Goal: Information Seeking & Learning: Check status

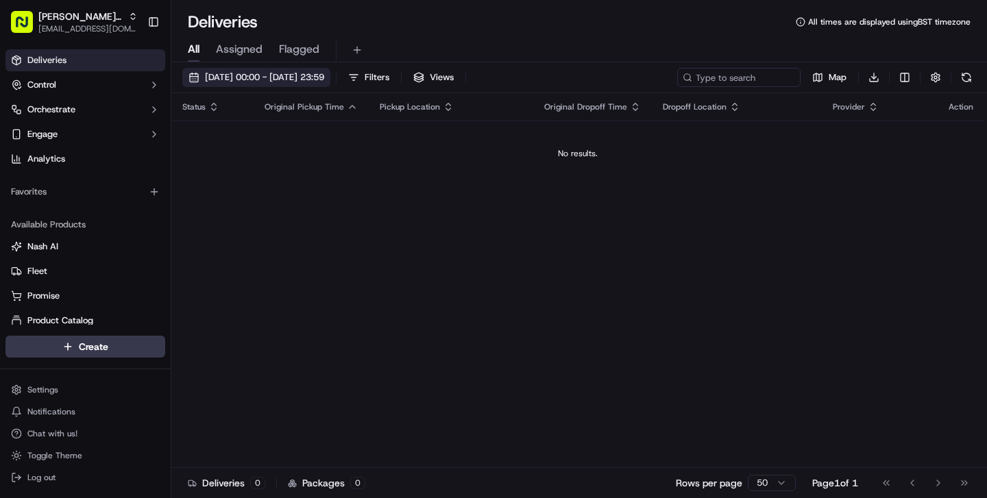
click at [249, 77] on span "[DATE] 00:00 - [DATE] 23:59" at bounding box center [264, 77] width 119 height 12
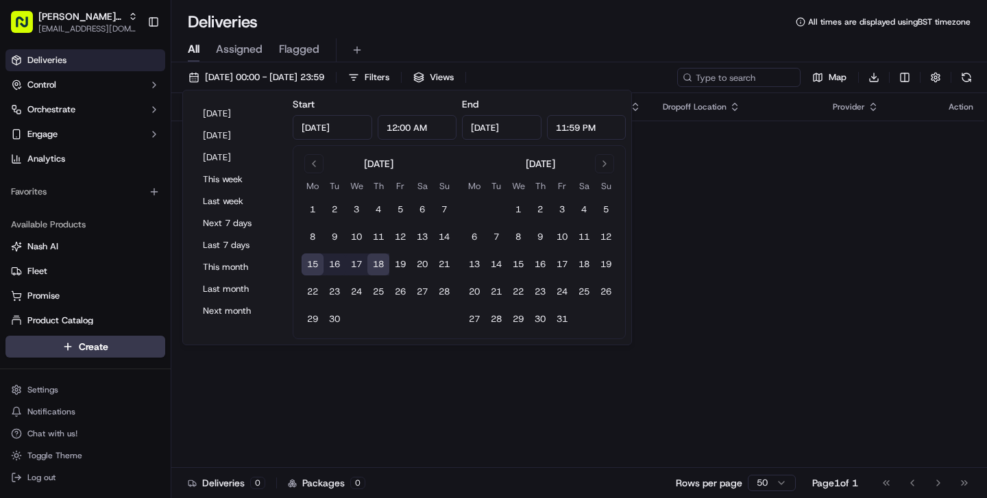
click at [314, 259] on button "15" at bounding box center [313, 265] width 22 height 22
type input "Sep 15, 2025"
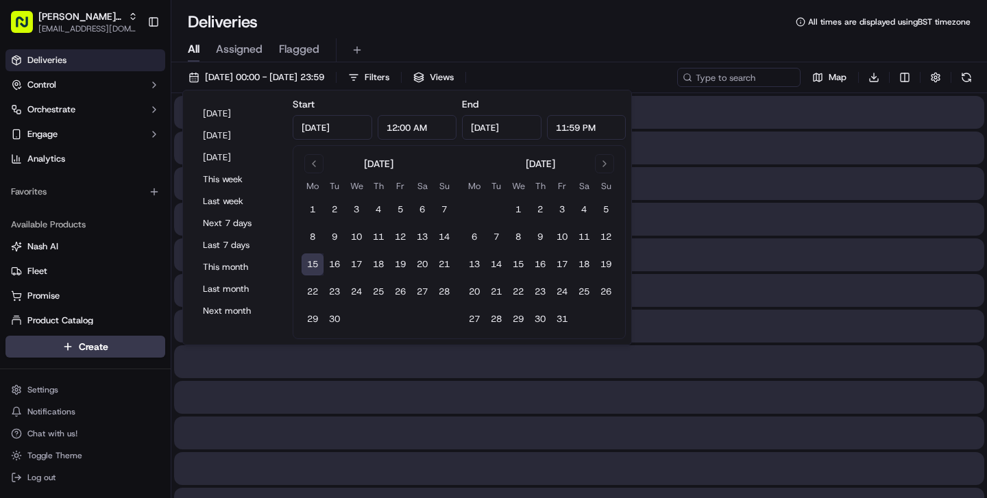
click at [314, 259] on button "15" at bounding box center [313, 265] width 22 height 22
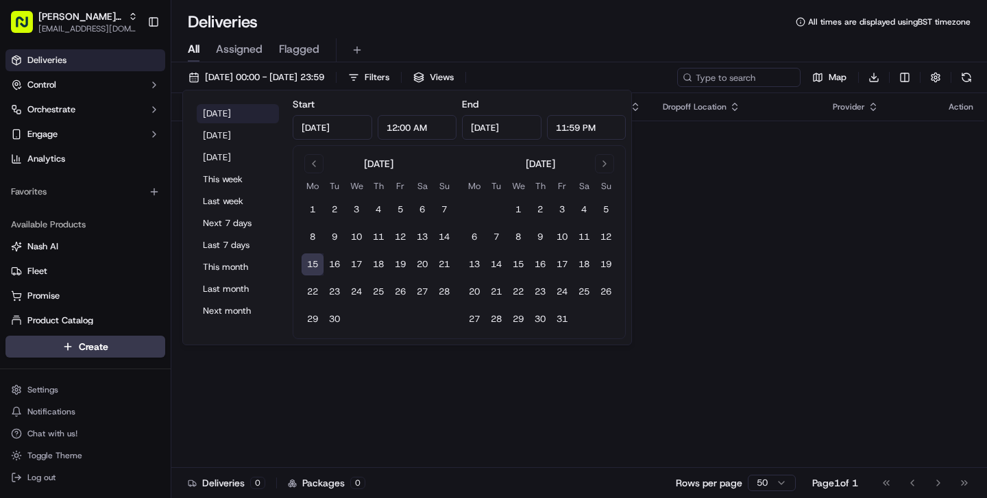
click at [226, 112] on button "Today" at bounding box center [238, 113] width 82 height 19
click at [243, 117] on button "Today" at bounding box center [238, 113] width 82 height 19
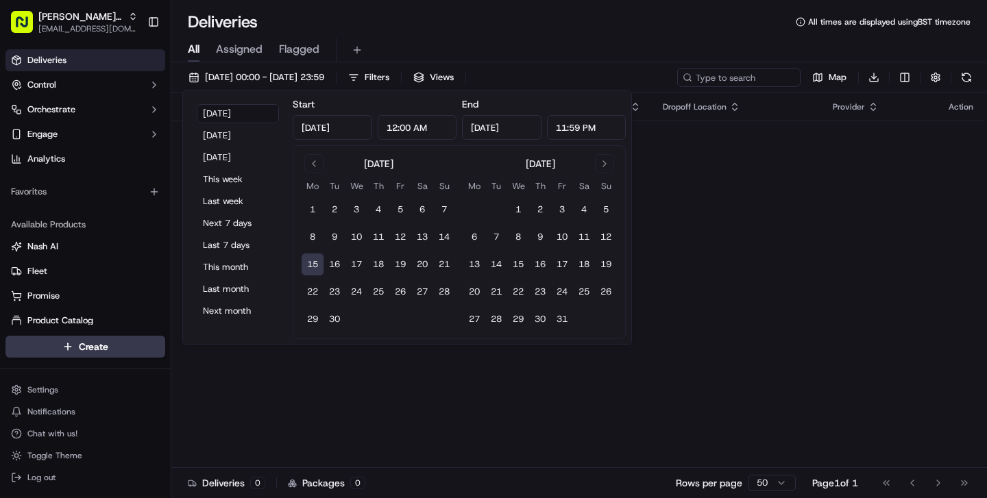
click at [258, 37] on div "All Assigned Flagged" at bounding box center [579, 47] width 816 height 29
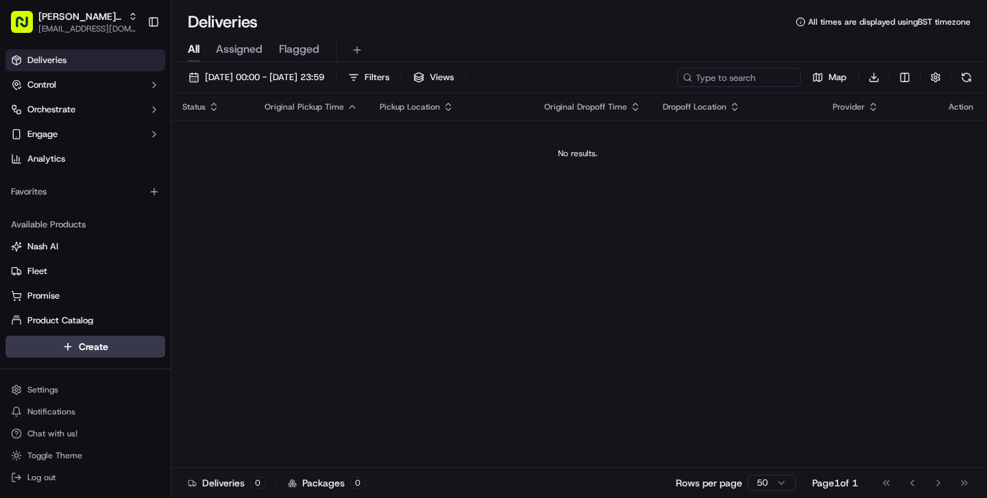
click at [250, 43] on span "Assigned" at bounding box center [239, 49] width 47 height 16
click at [113, 23] on span "[EMAIL_ADDRESS][DOMAIN_NAME]" at bounding box center [87, 28] width 99 height 11
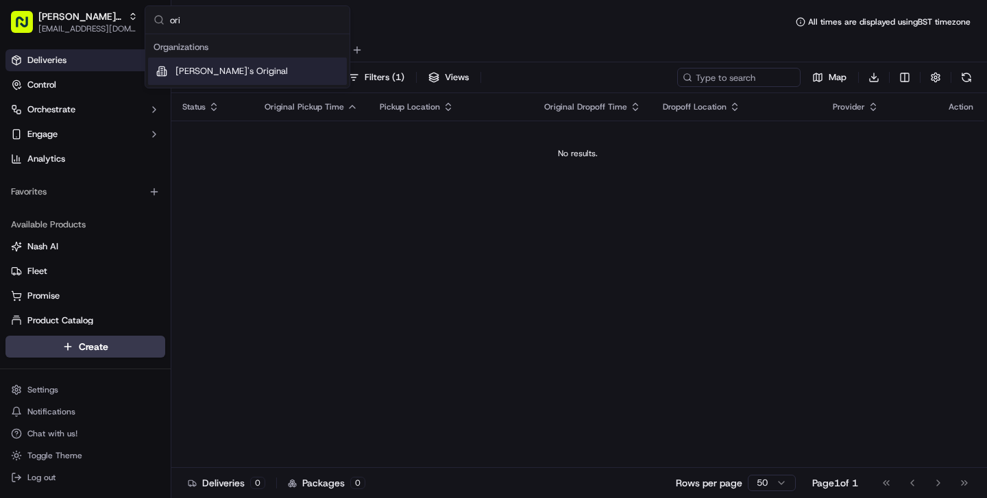
type input "ori"
click at [212, 67] on span "[PERSON_NAME]'s Original" at bounding box center [231, 71] width 112 height 12
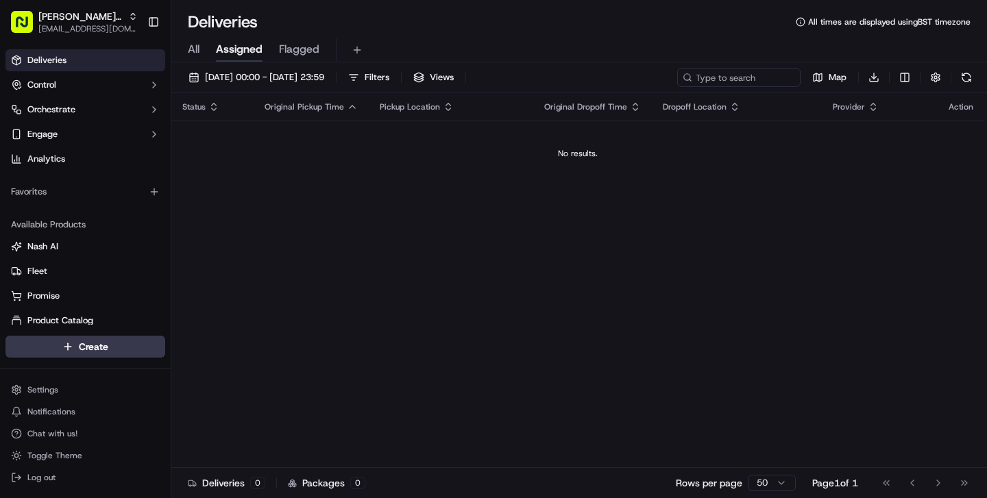
click at [200, 46] on div "All Assigned Flagged" at bounding box center [579, 50] width 816 height 24
click at [195, 46] on span "All" at bounding box center [194, 49] width 12 height 16
click at [237, 79] on span "[DATE] 00:00 - [DATE] 23:59" at bounding box center [264, 77] width 119 height 12
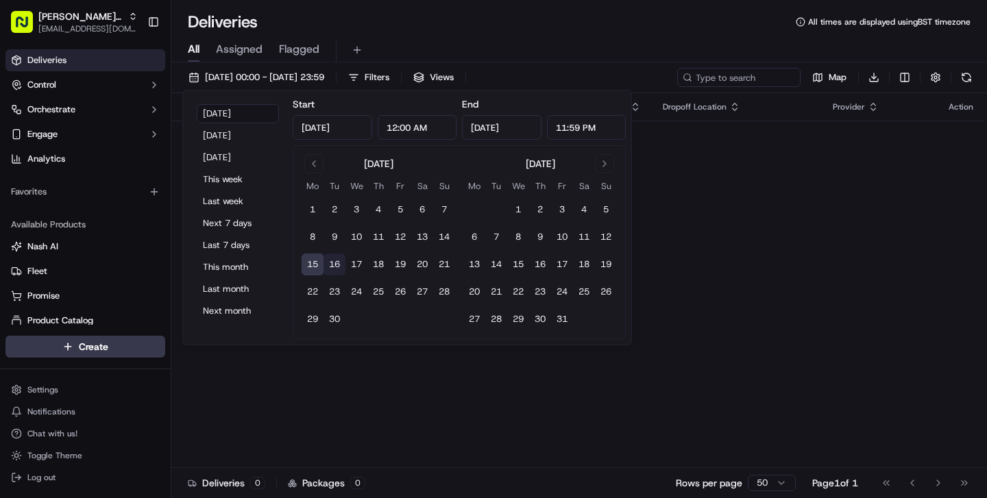
click at [336, 257] on button "16" at bounding box center [335, 265] width 22 height 22
type input "Sep 16, 2025"
click at [314, 273] on button "15" at bounding box center [313, 265] width 22 height 22
type input "Sep 15, 2025"
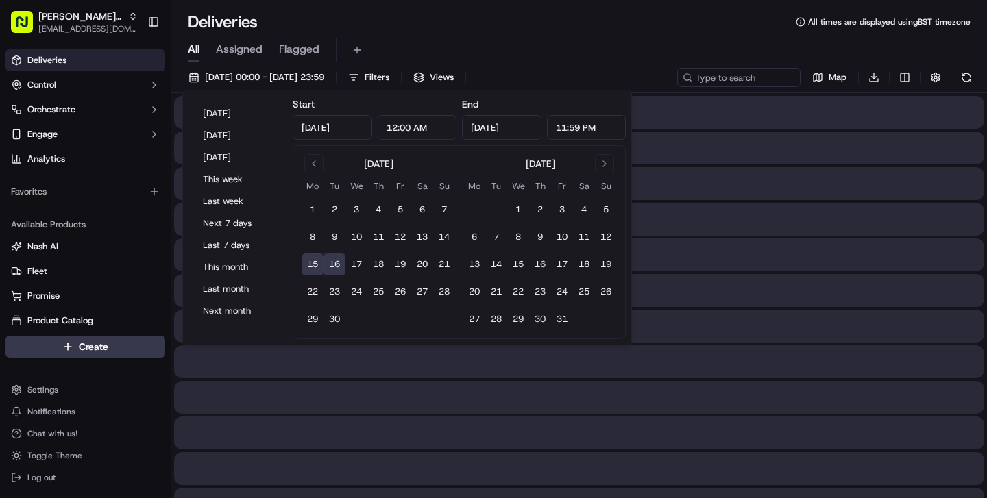
click at [744, 254] on div at bounding box center [579, 255] width 810 height 33
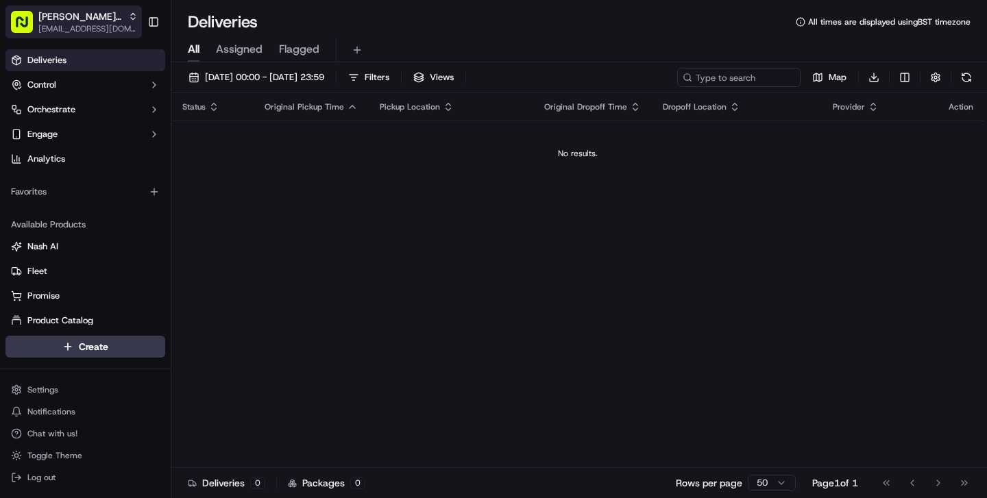
click at [102, 24] on span "[EMAIL_ADDRESS][DOMAIN_NAME]" at bounding box center [87, 28] width 99 height 11
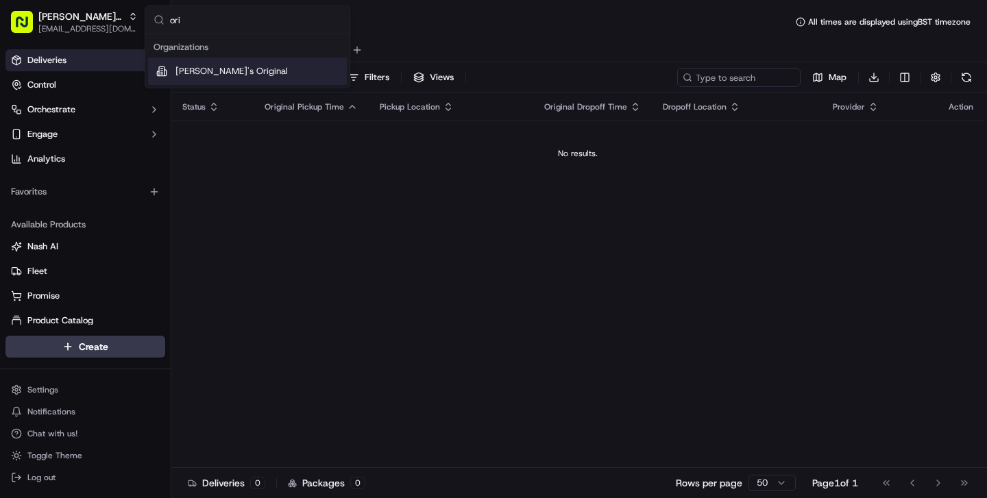
click at [207, 25] on input "ori" at bounding box center [255, 19] width 171 height 27
type input "tony"
click at [213, 62] on div "[PERSON_NAME]'s Original" at bounding box center [247, 71] width 199 height 27
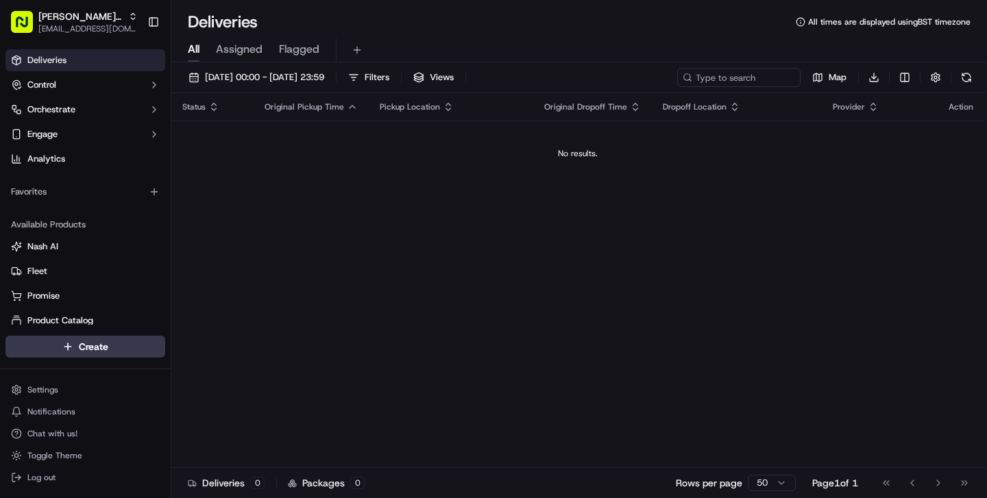
click at [267, 171] on td "No results." at bounding box center [577, 154] width 813 height 66
click at [260, 80] on span "[DATE] 00:00 - [DATE] 23:59" at bounding box center [264, 77] width 119 height 12
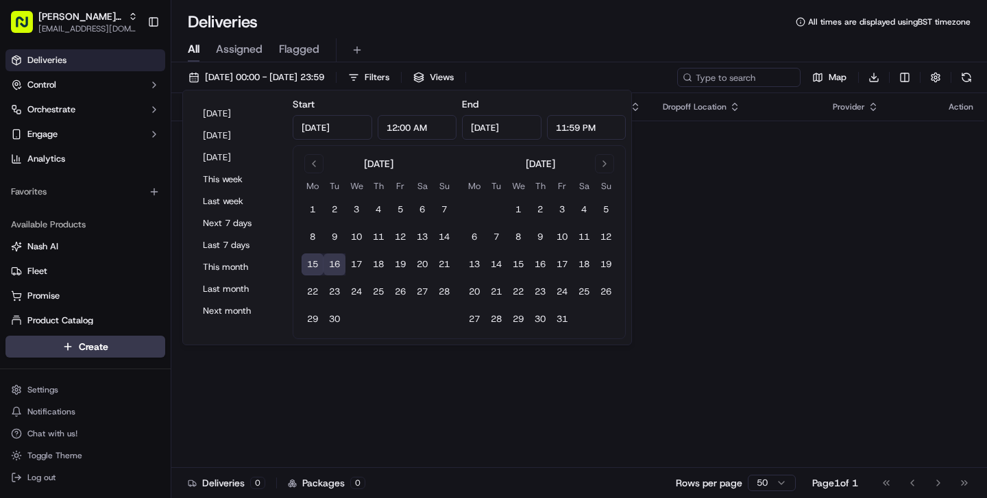
click at [312, 269] on button "15" at bounding box center [313, 265] width 22 height 22
type input "[DATE]"
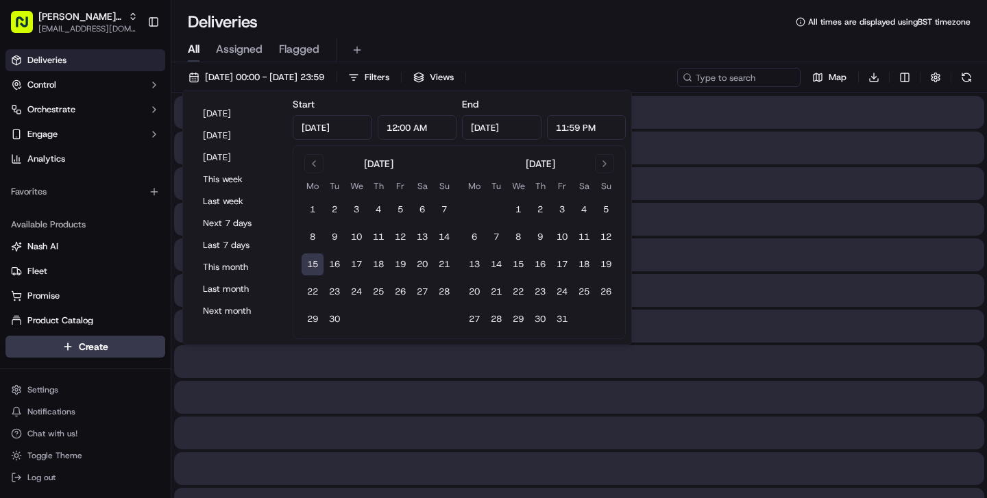
click at [312, 268] on button "15" at bounding box center [313, 265] width 22 height 22
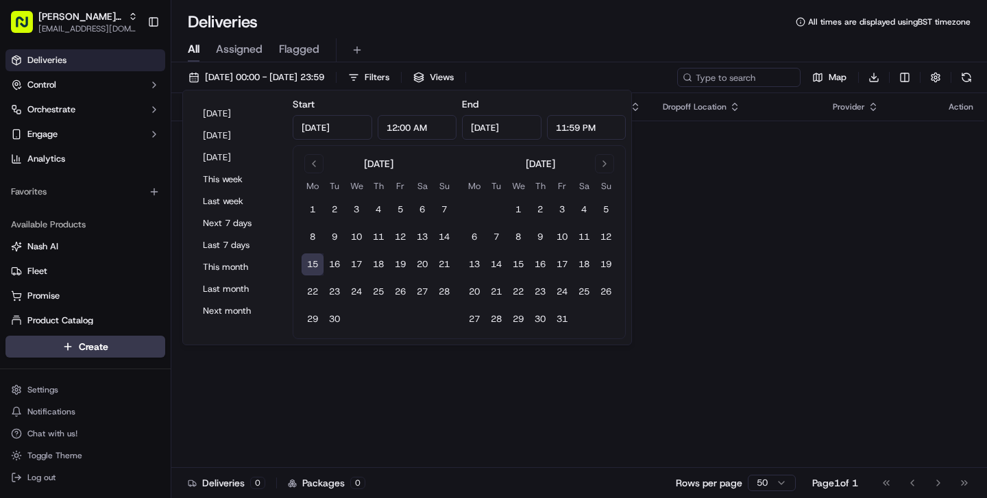
click at [420, 393] on div "Status Original Pickup Time Pickup Location Original Dropoff Time Dropoff Locat…" at bounding box center [577, 280] width 813 height 375
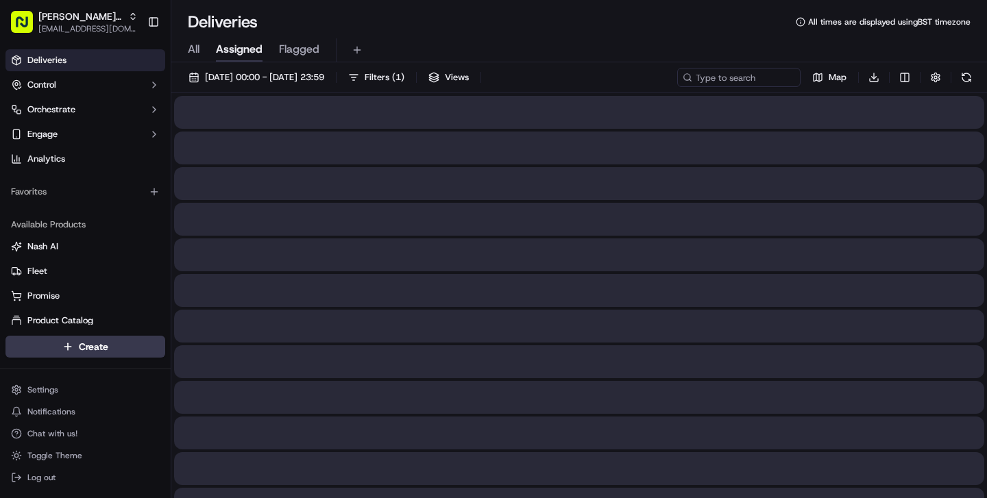
click at [248, 56] on span "Assigned" at bounding box center [239, 49] width 47 height 16
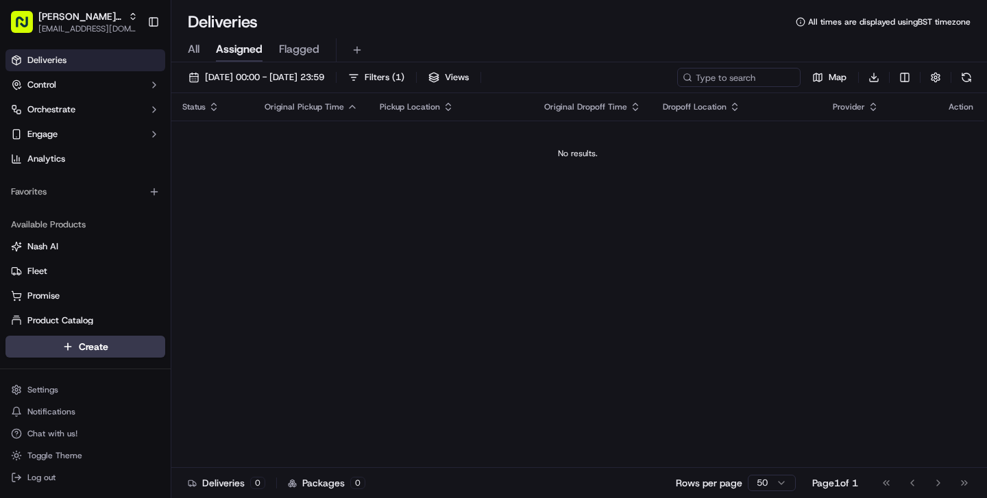
click at [179, 56] on div "All Assigned Flagged" at bounding box center [579, 50] width 816 height 24
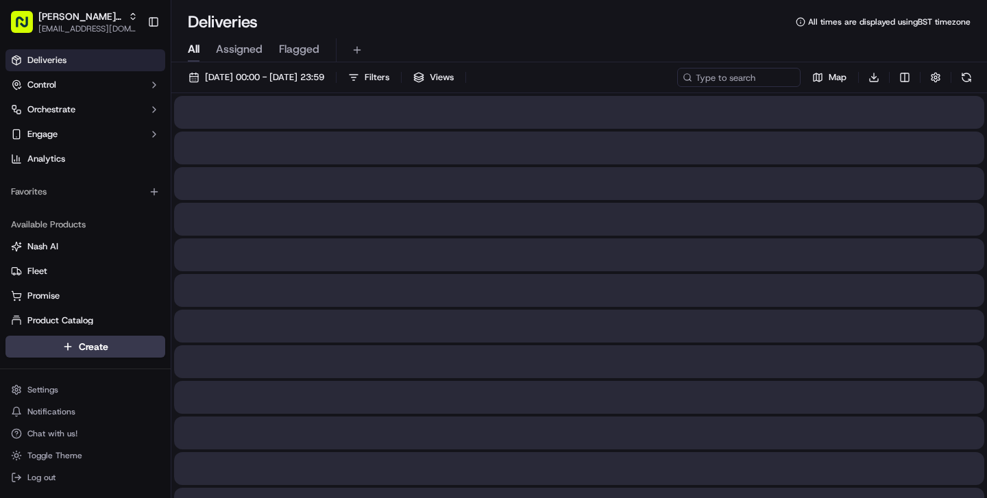
click at [191, 53] on span "All" at bounding box center [194, 49] width 12 height 16
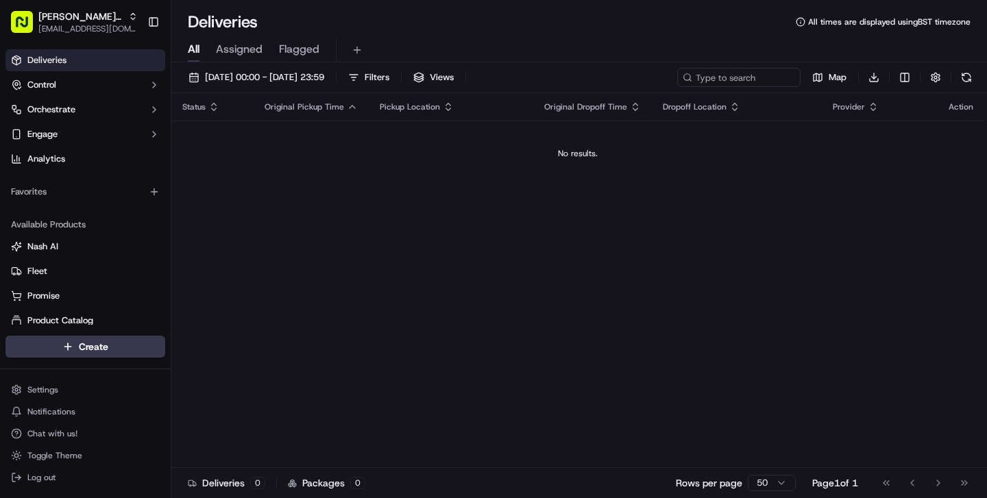
click at [247, 56] on span "Assigned" at bounding box center [239, 49] width 47 height 16
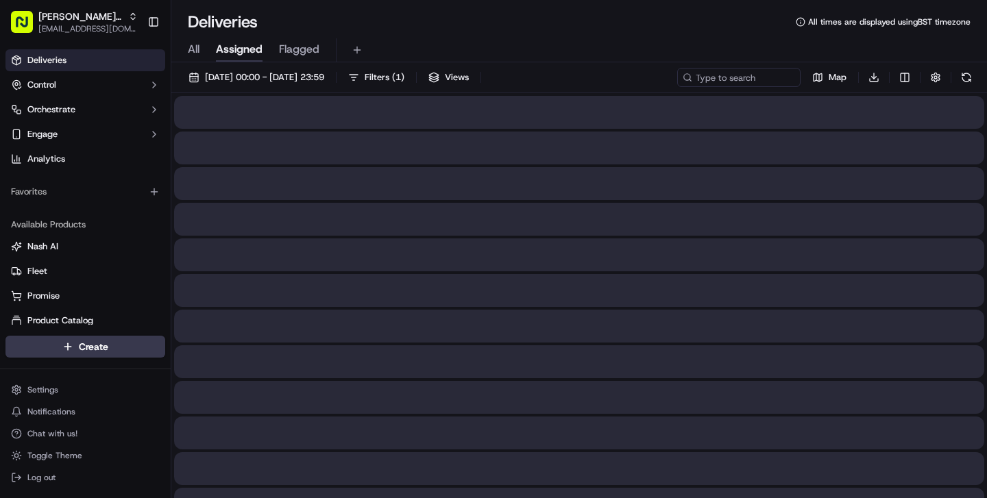
click at [295, 47] on span "Flagged" at bounding box center [299, 49] width 40 height 16
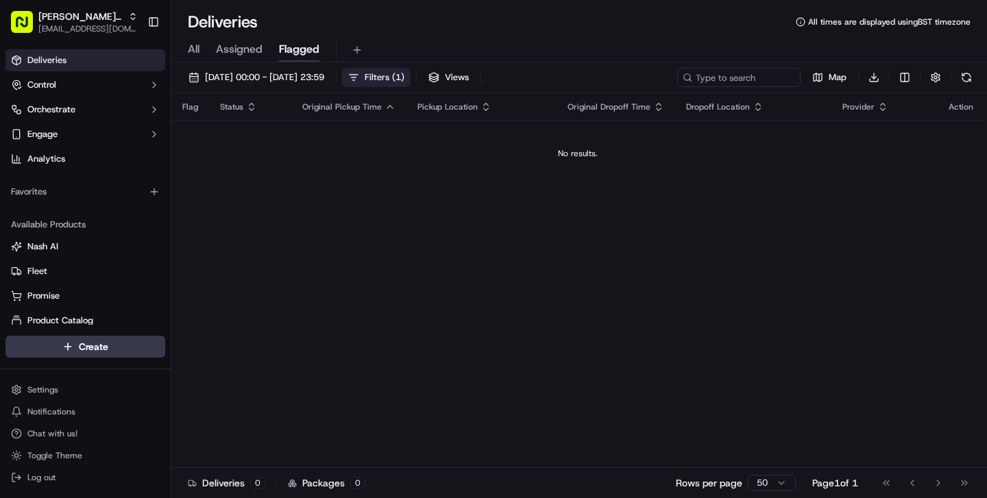
click at [404, 77] on span "Filters ( 1 )" at bounding box center [385, 77] width 40 height 12
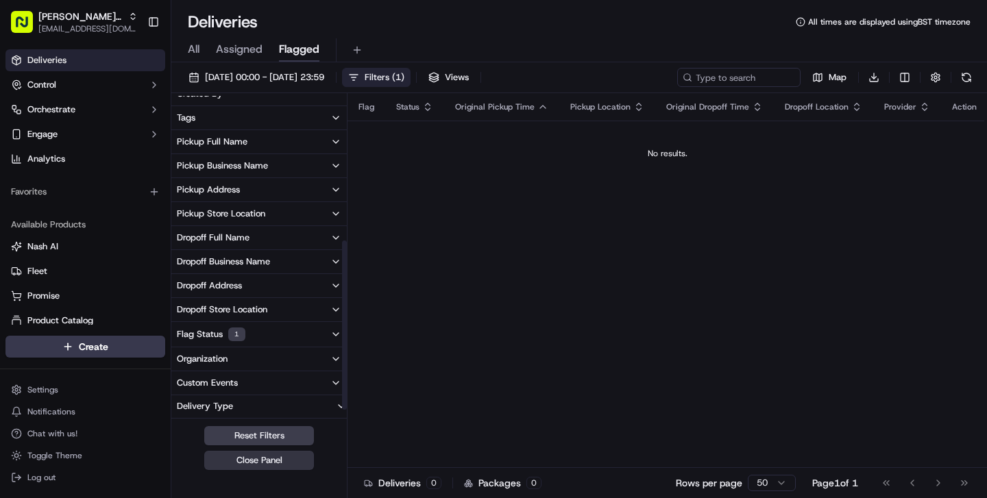
scroll to position [299, 0]
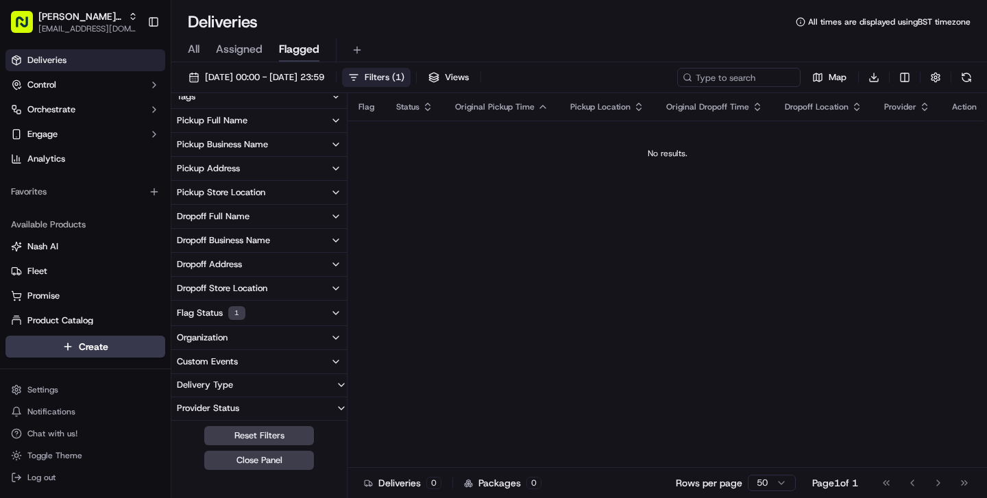
click at [285, 317] on button "Flag Status 1" at bounding box center [258, 313] width 175 height 25
click at [183, 362] on button "Needs Attention" at bounding box center [182, 362] width 11 height 11
click at [186, 362] on button "Resolved" at bounding box center [182, 361] width 11 height 11
click at [185, 366] on button "Resolved" at bounding box center [182, 362] width 11 height 11
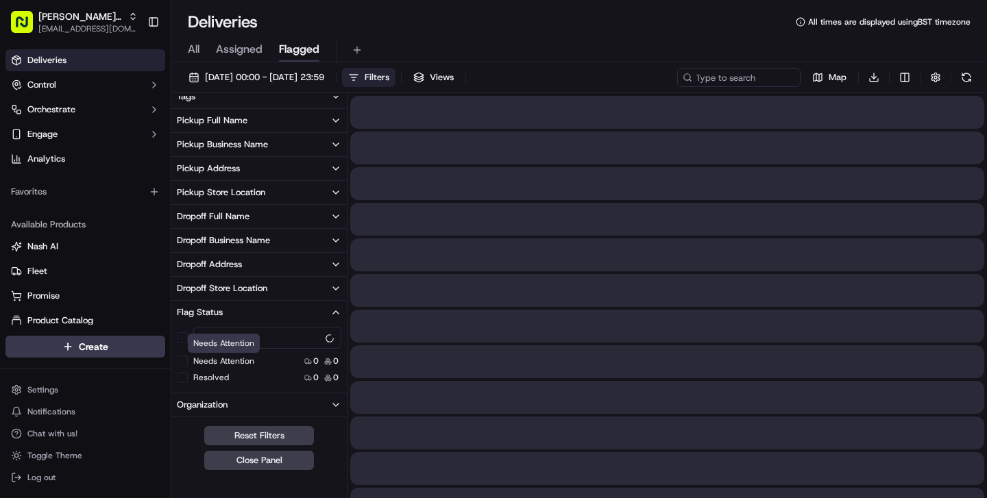
click at [487, 291] on div at bounding box center [667, 290] width 634 height 33
click at [243, 58] on button "Assigned" at bounding box center [239, 49] width 47 height 23
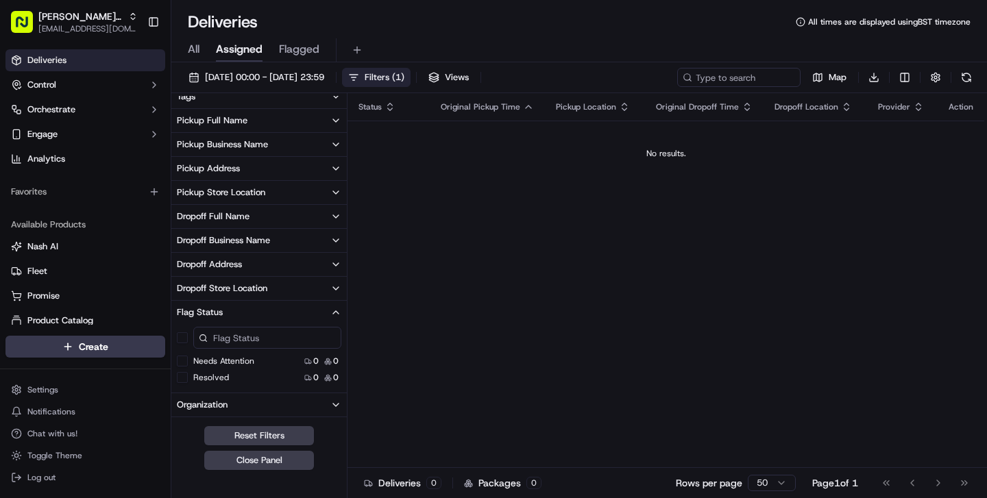
click at [190, 50] on span "All" at bounding box center [194, 49] width 12 height 16
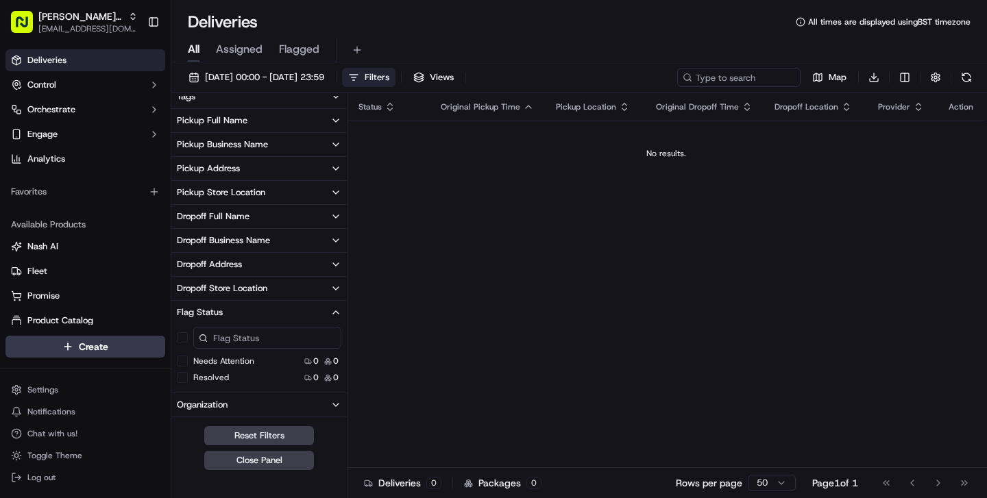
click at [496, 249] on div "Status Original Pickup Time Pickup Location Original Dropoff Time Dropoff Locat…" at bounding box center [666, 280] width 637 height 375
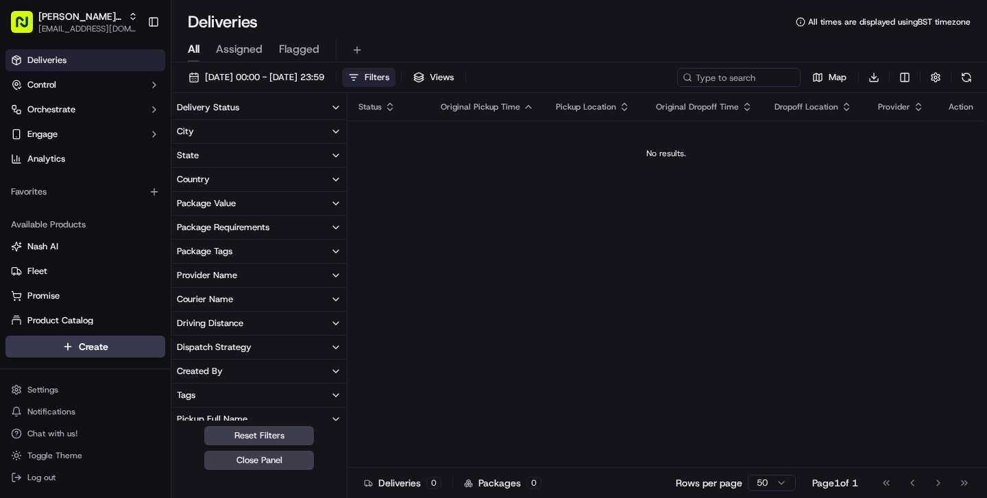
click at [92, 348] on html "Tony's Original cs@storekit.com Toggle Sidebar Deliveries Control Orchestrate E…" at bounding box center [493, 249] width 987 height 498
click at [430, 297] on html "Tony's Original cs@storekit.com Toggle Sidebar Deliveries Control Orchestrate E…" at bounding box center [493, 249] width 987 height 498
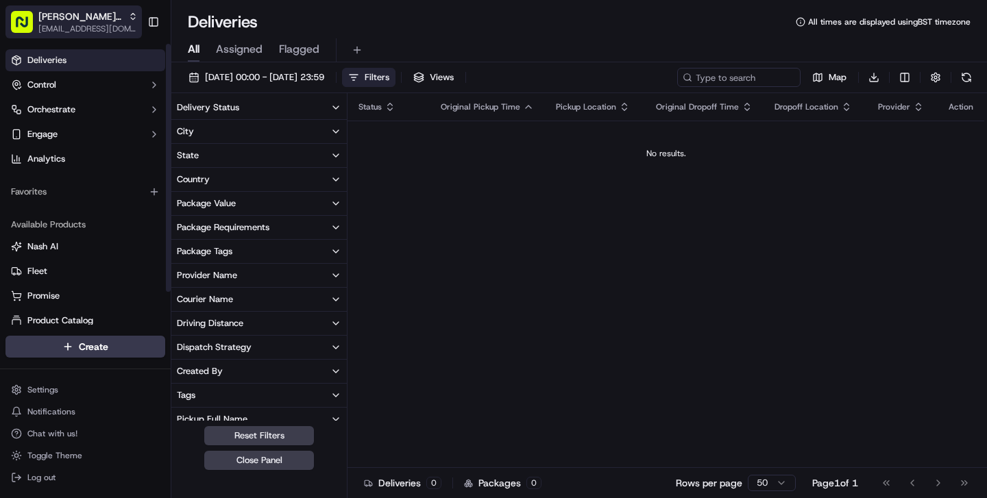
click at [96, 33] on span "[EMAIL_ADDRESS][DOMAIN_NAME]" at bounding box center [87, 28] width 99 height 11
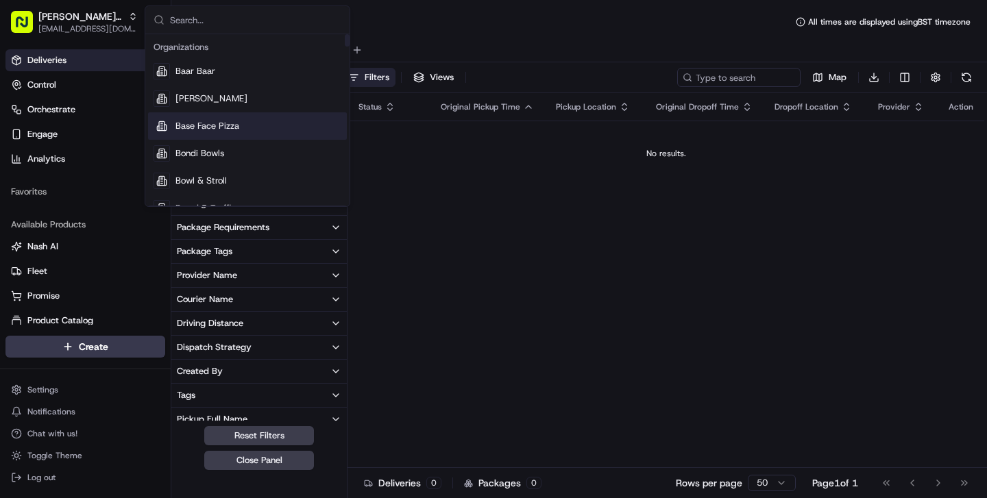
click at [401, 206] on div "Status Original Pickup Time Pickup Location Original Dropoff Time Dropoff Locat…" at bounding box center [666, 280] width 637 height 375
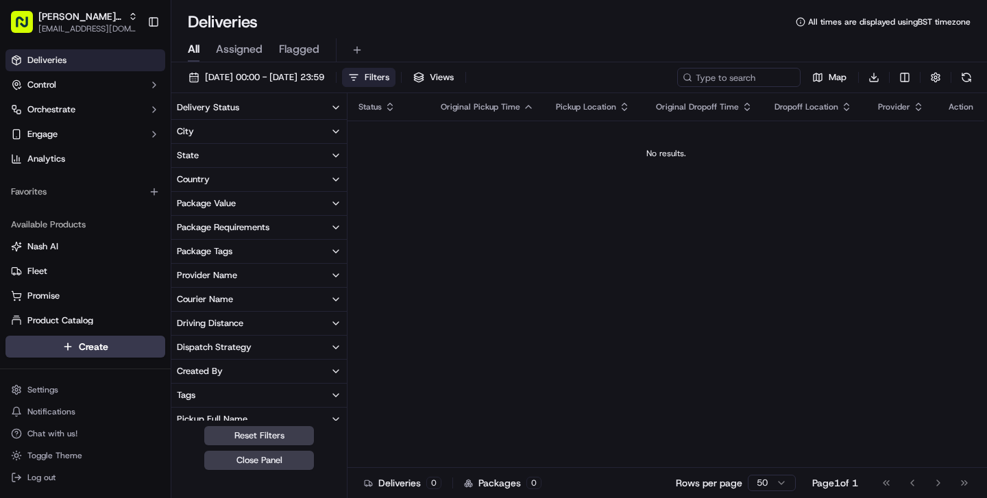
click at [222, 40] on button "Assigned" at bounding box center [239, 49] width 47 height 23
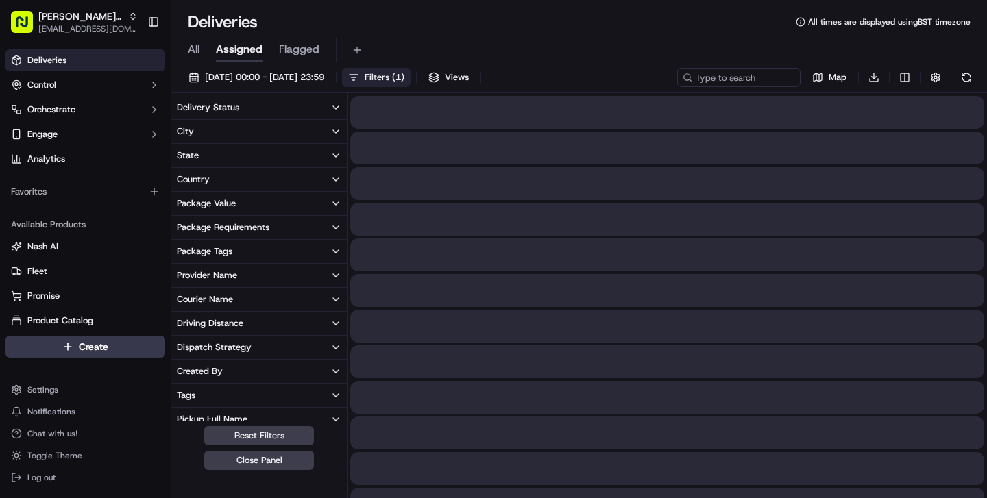
click at [188, 54] on span "All" at bounding box center [194, 49] width 12 height 16
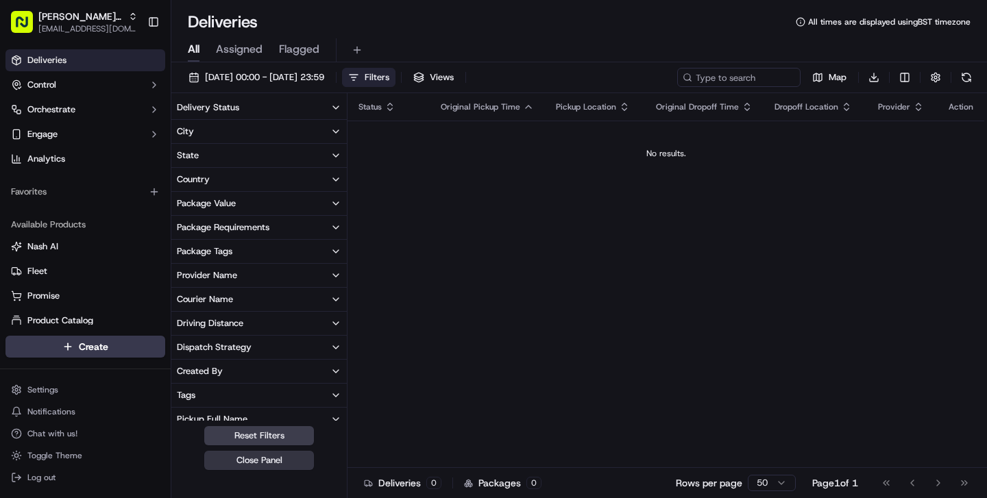
click at [267, 465] on button "Close Panel" at bounding box center [259, 460] width 110 height 19
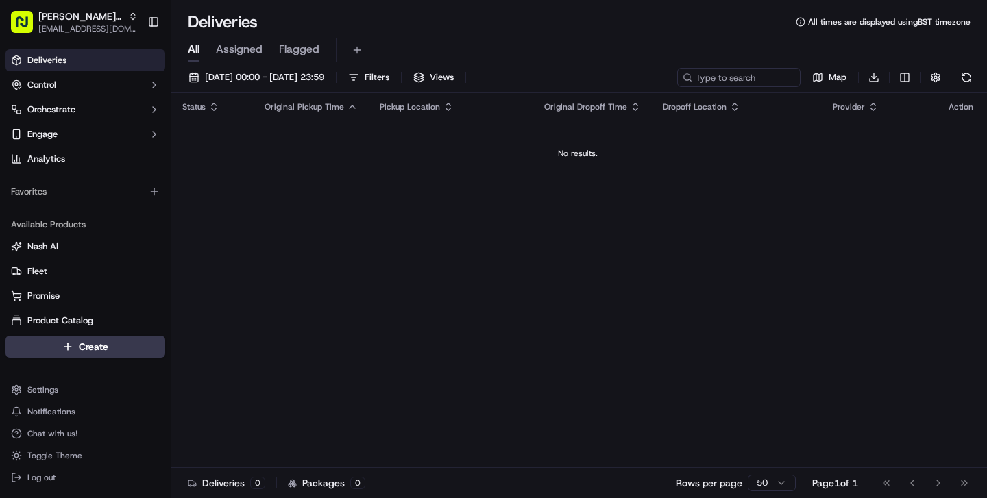
click at [305, 164] on td "No results." at bounding box center [577, 154] width 813 height 66
click at [511, 195] on div "Status Original Pickup Time Pickup Location Original Dropoff Time Dropoff Locat…" at bounding box center [577, 280] width 813 height 375
